Goal: Obtain resource: Obtain resource

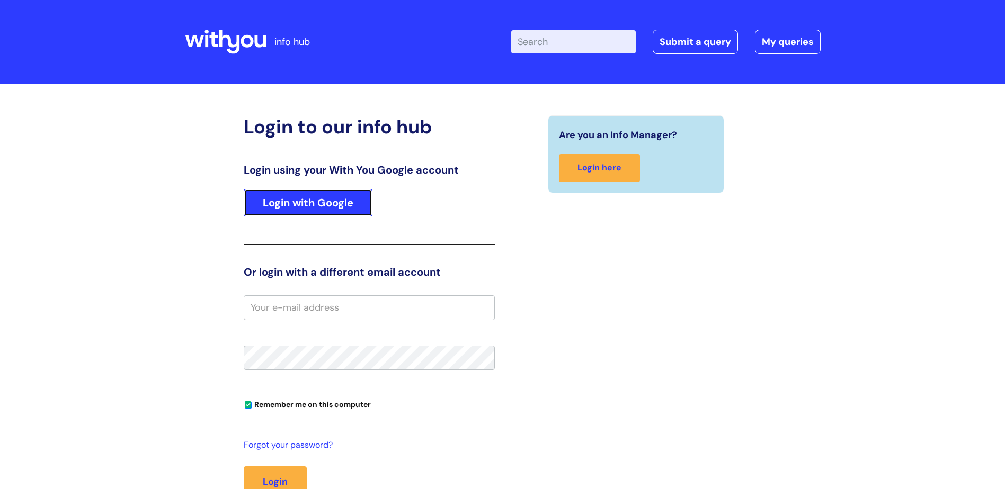
click at [326, 205] on link "Login with Google" at bounding box center [308, 203] width 129 height 28
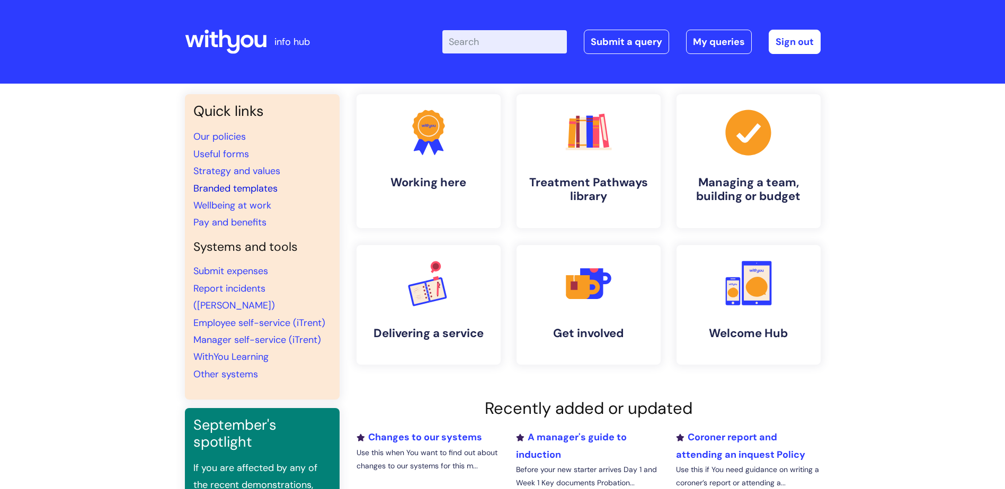
click at [239, 186] on link "Branded templates" at bounding box center [235, 188] width 84 height 13
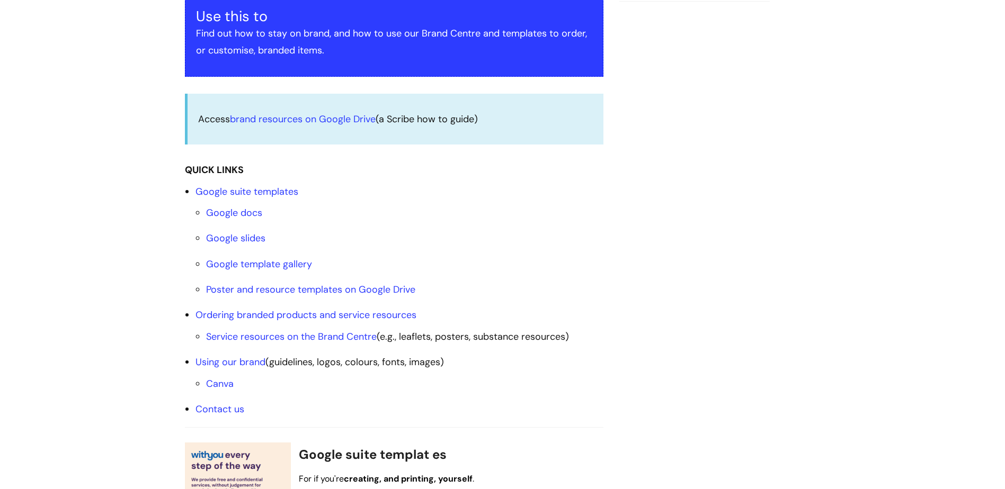
scroll to position [265, 0]
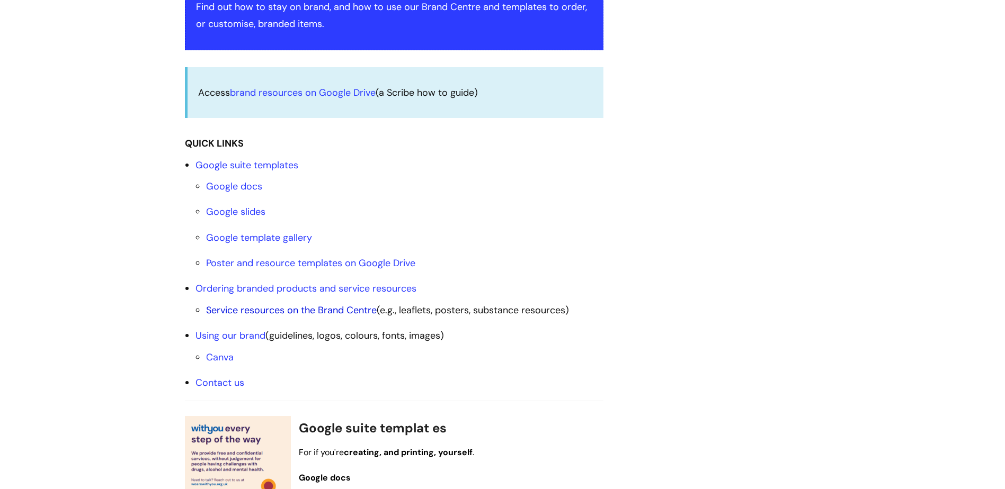
click at [338, 310] on link "Service resources on the Brand Centre" at bounding box center [291, 310] width 171 height 13
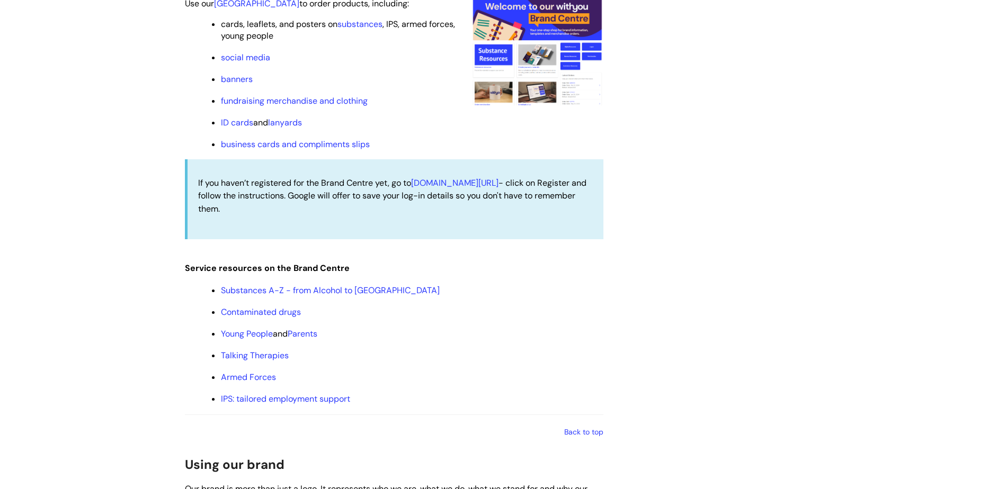
scroll to position [966, 0]
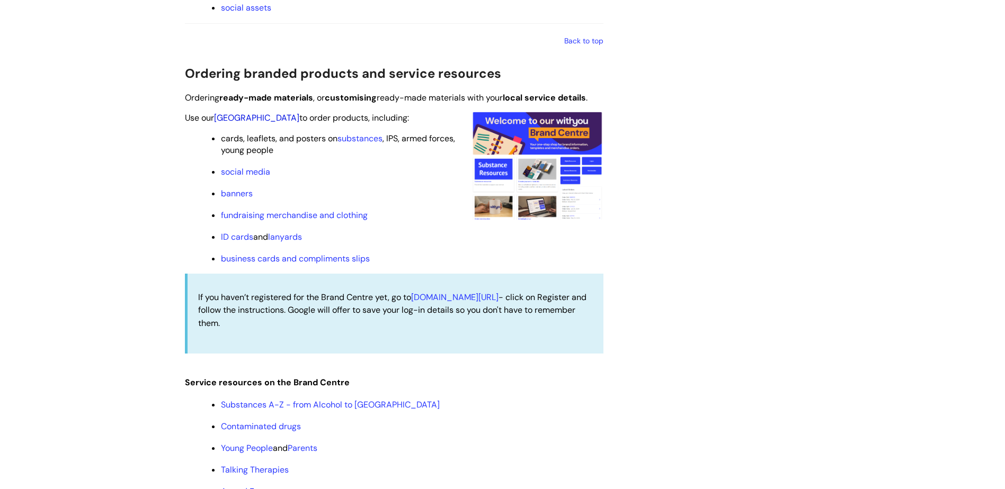
click at [240, 119] on link "Brand Centre" at bounding box center [256, 117] width 85 height 11
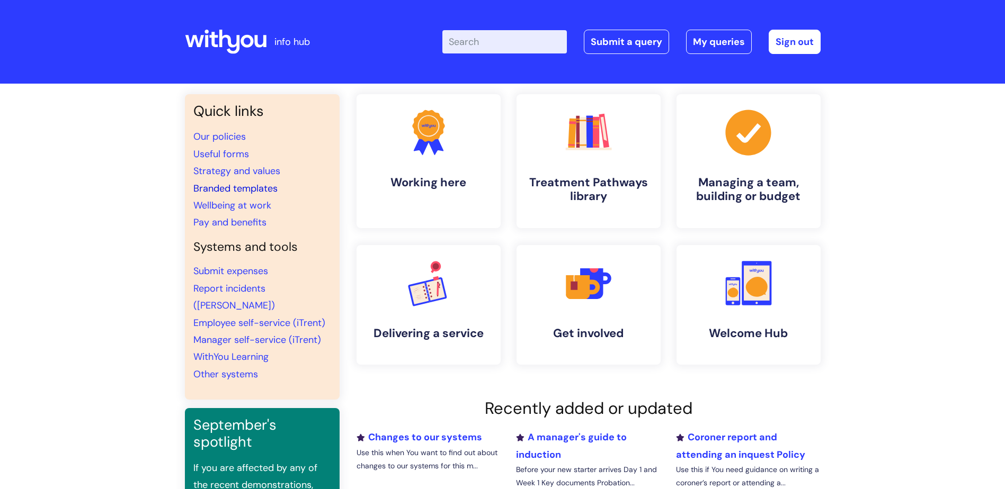
click at [254, 187] on link "Branded templates" at bounding box center [235, 188] width 84 height 13
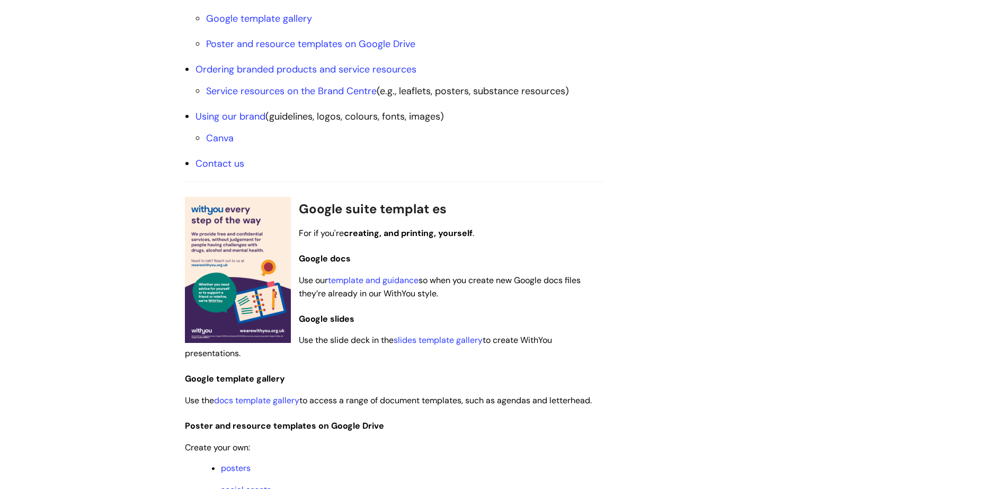
scroll to position [424, 0]
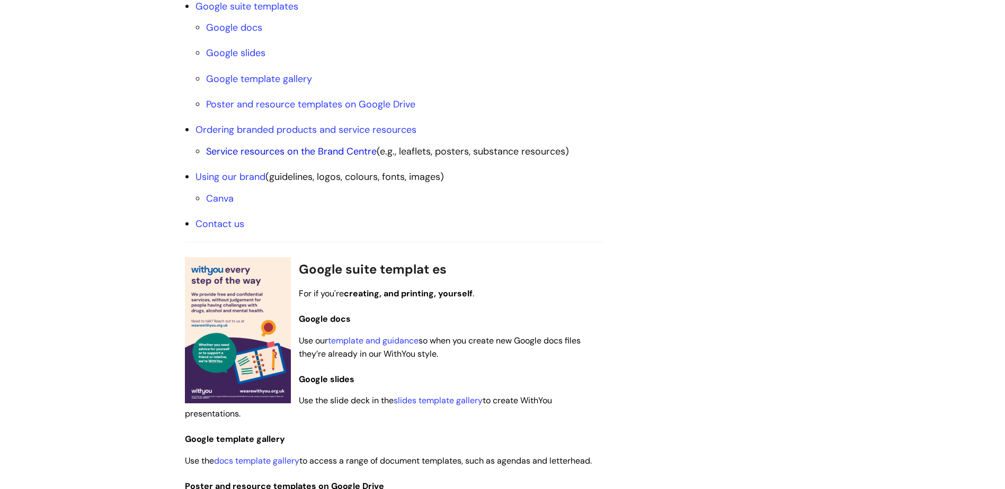
click at [330, 146] on link "Service resources on the Brand Centre" at bounding box center [291, 151] width 171 height 13
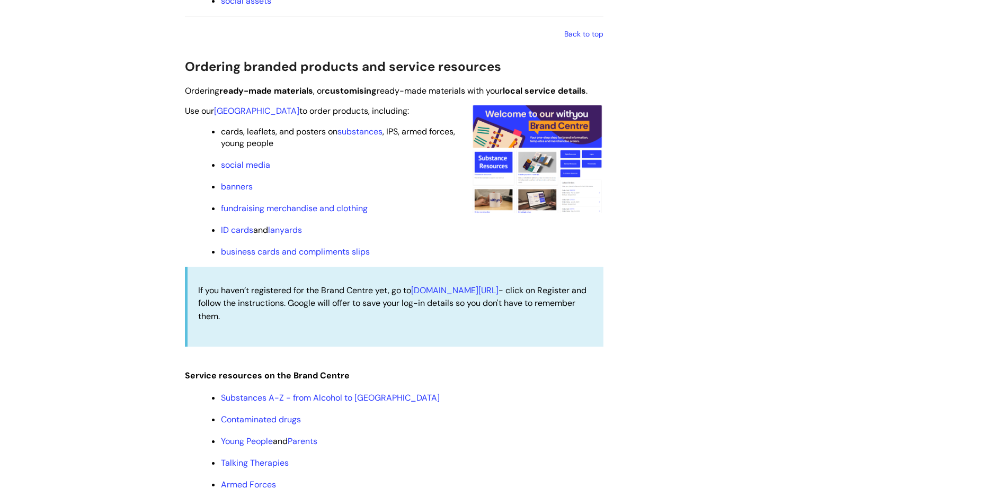
scroll to position [966, 0]
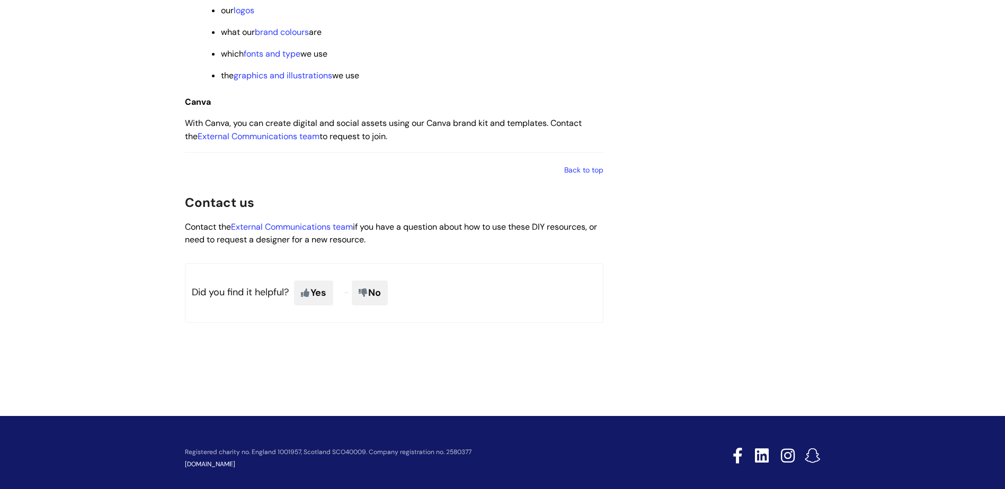
scroll to position [1724, 0]
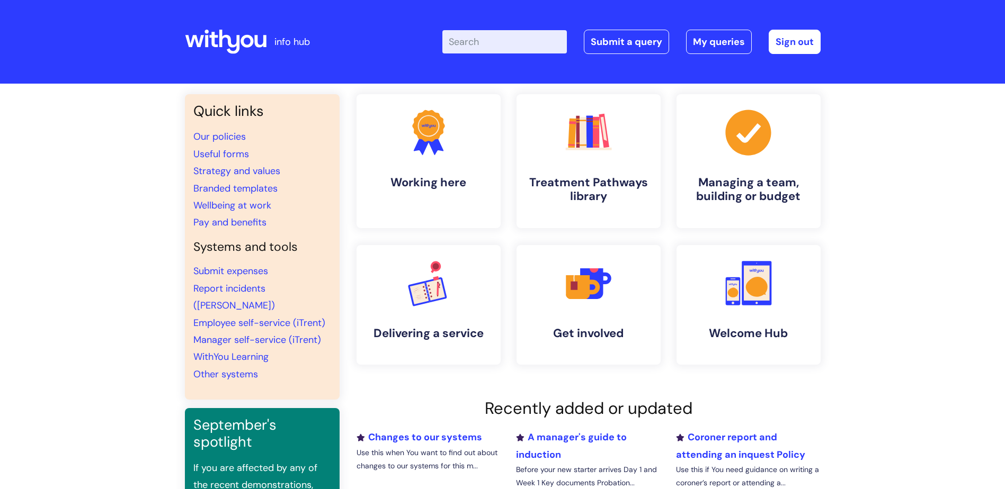
click at [490, 39] on input "Enter your search term here..." at bounding box center [504, 41] width 124 height 23
drag, startPoint x: 297, startPoint y: 93, endPoint x: 46, endPoint y: 280, distance: 312.2
click at [44, 280] on div "Quick links Our policies Useful forms Strategy and values Branded templates Wel…" at bounding box center [502, 354] width 1005 height 541
click at [246, 185] on link "Branded templates" at bounding box center [235, 188] width 84 height 13
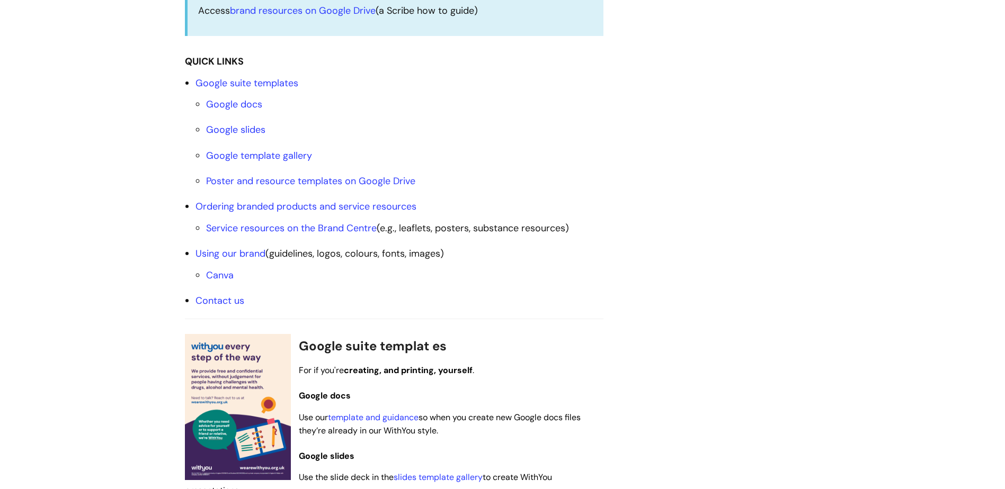
scroll to position [371, 0]
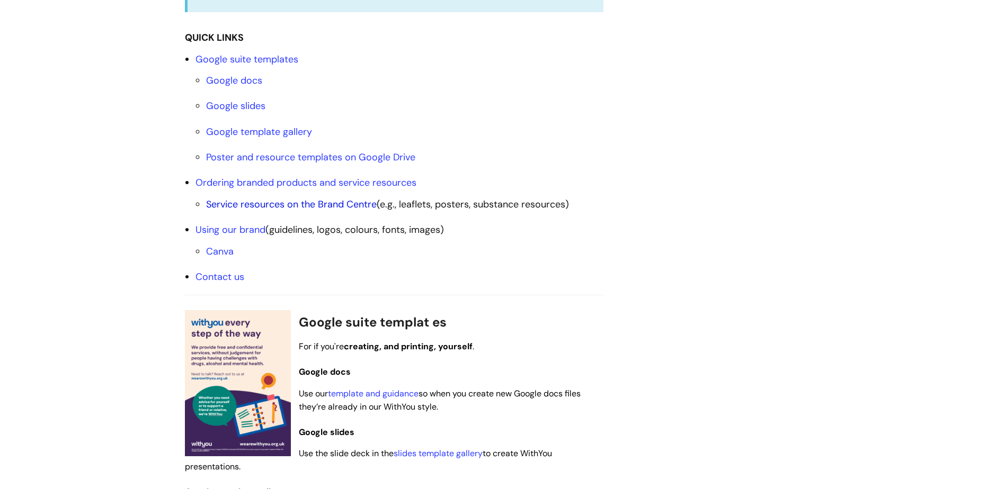
click at [348, 203] on link "Service resources on the Brand Centre" at bounding box center [291, 204] width 171 height 13
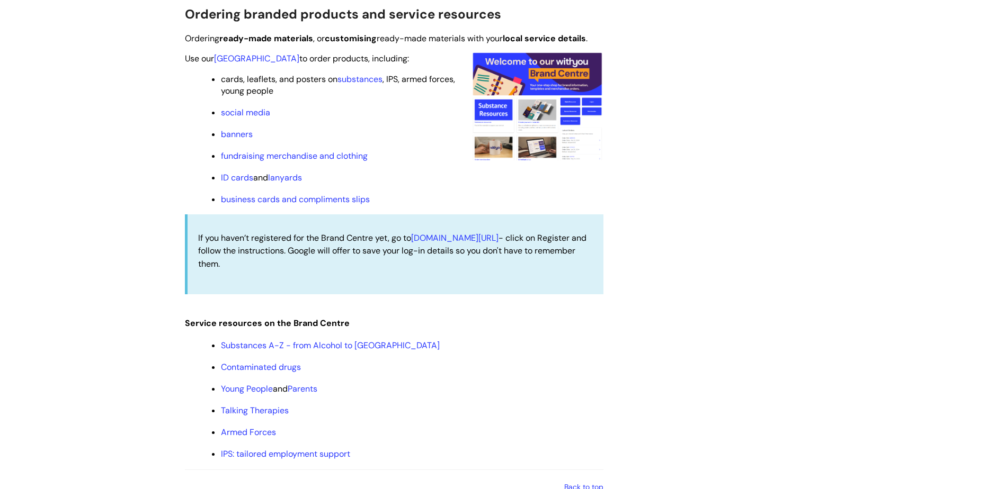
scroll to position [1019, 0]
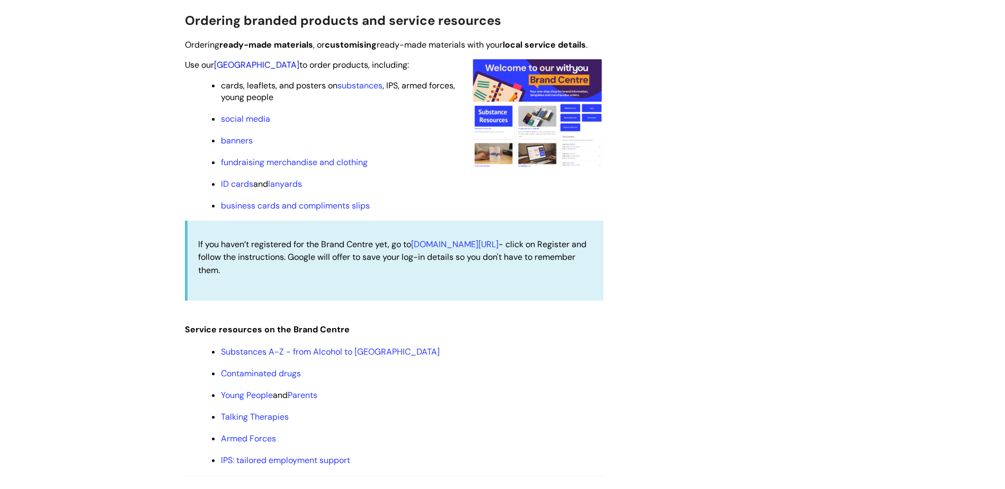
click at [259, 62] on link "[GEOGRAPHIC_DATA]" at bounding box center [256, 64] width 85 height 11
